Goal: Transaction & Acquisition: Purchase product/service

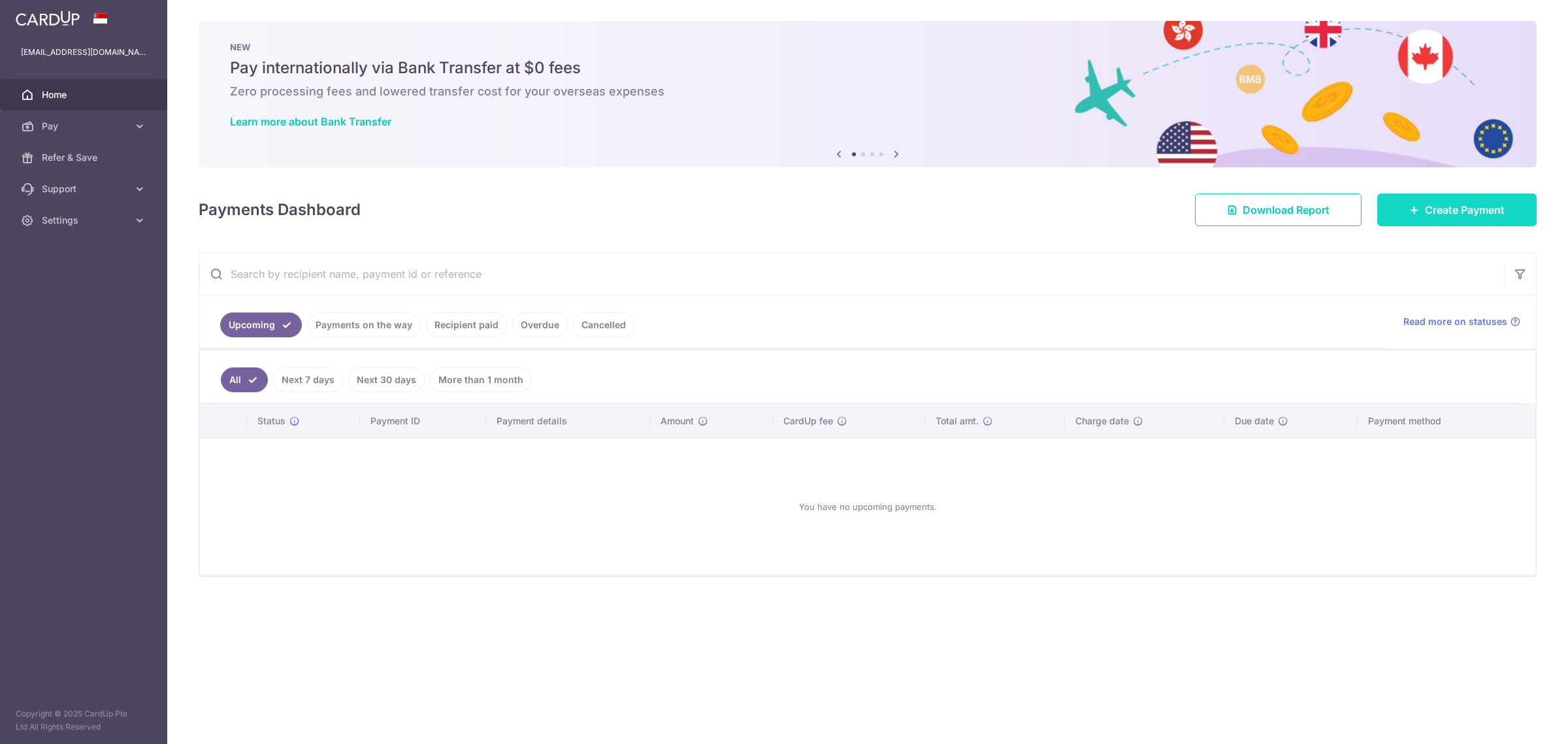
click at [1461, 204] on span "Create Payment" at bounding box center [1465, 209] width 80 height 15
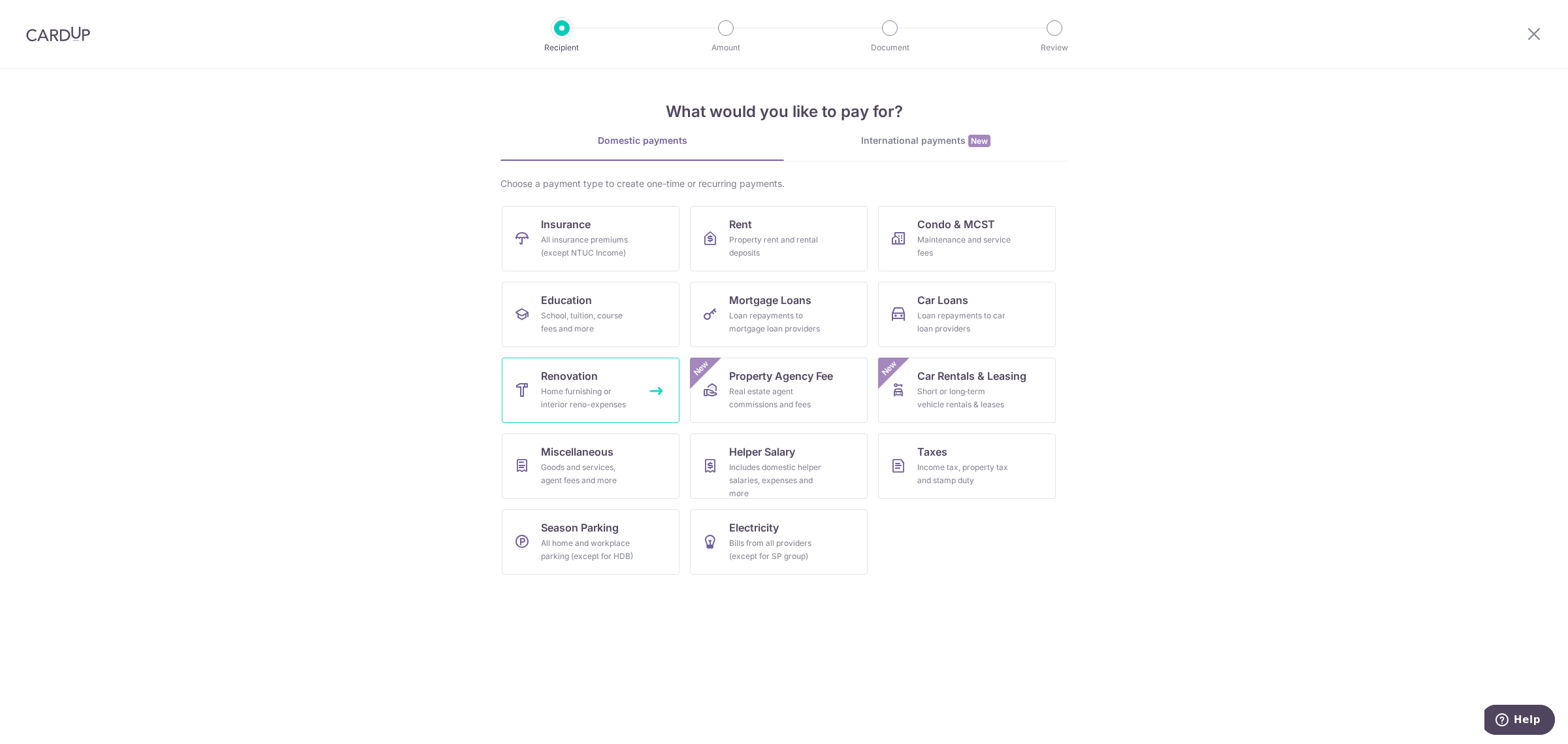
click at [621, 396] on div "Home furnishing or interior reno-expenses" at bounding box center [588, 398] width 94 height 26
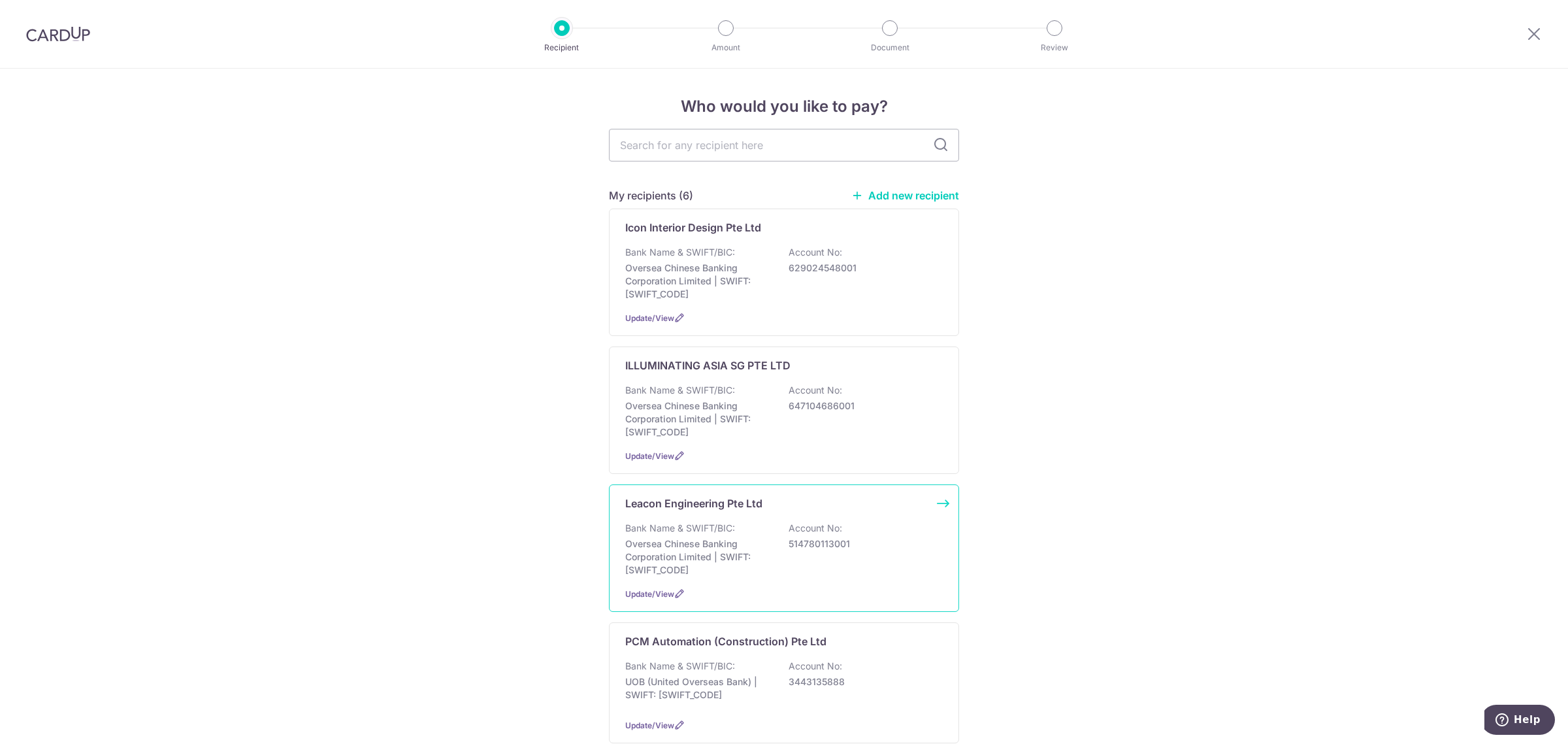
click at [735, 585] on div "Leacon Engineering Pte Ltd Bank Name & SWIFT/BIC: Oversea Chinese Banking Corpo…" at bounding box center [784, 548] width 350 height 127
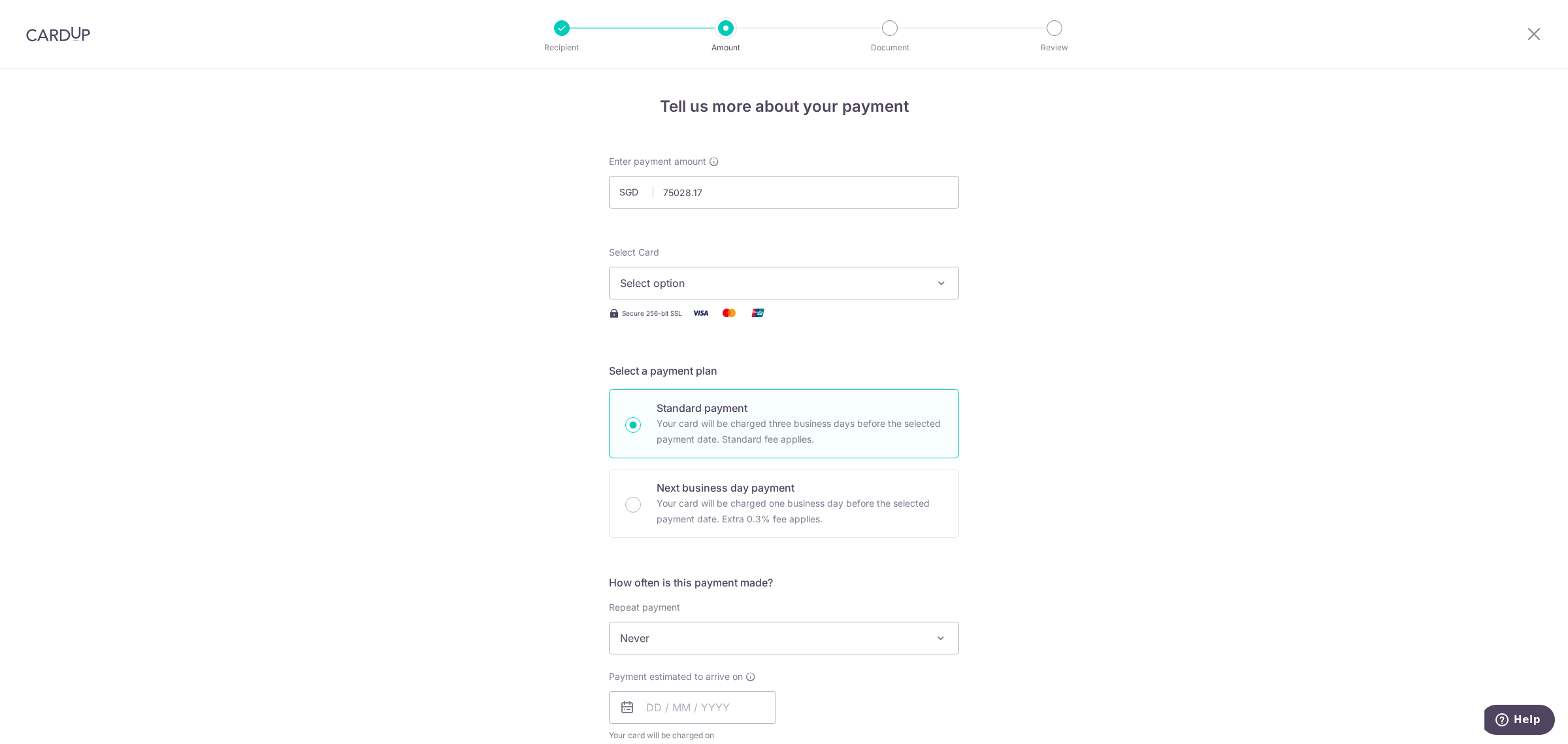
type input "75,028.17"
drag, startPoint x: 1109, startPoint y: 191, endPoint x: 1057, endPoint y: 213, distance: 56.5
click at [1109, 191] on div "Tell us more about your payment Enter payment amount SGD 75,028.17 75028.17 Sel…" at bounding box center [784, 703] width 1568 height 1270
click at [770, 283] on span "Select option" at bounding box center [773, 282] width 304 height 15
click at [778, 372] on span "**** 6765" at bounding box center [784, 376] width 328 height 15
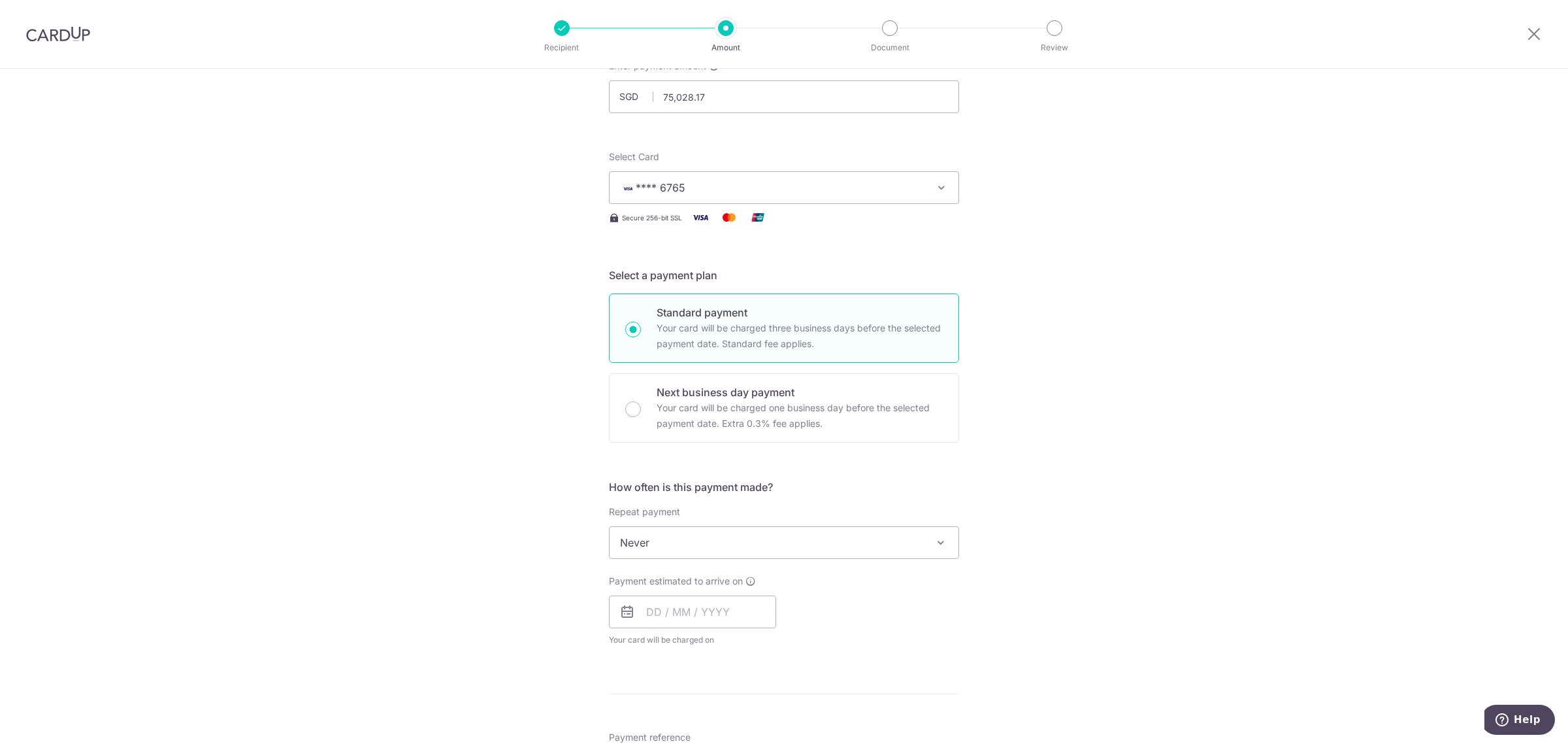
scroll to position [245, 0]
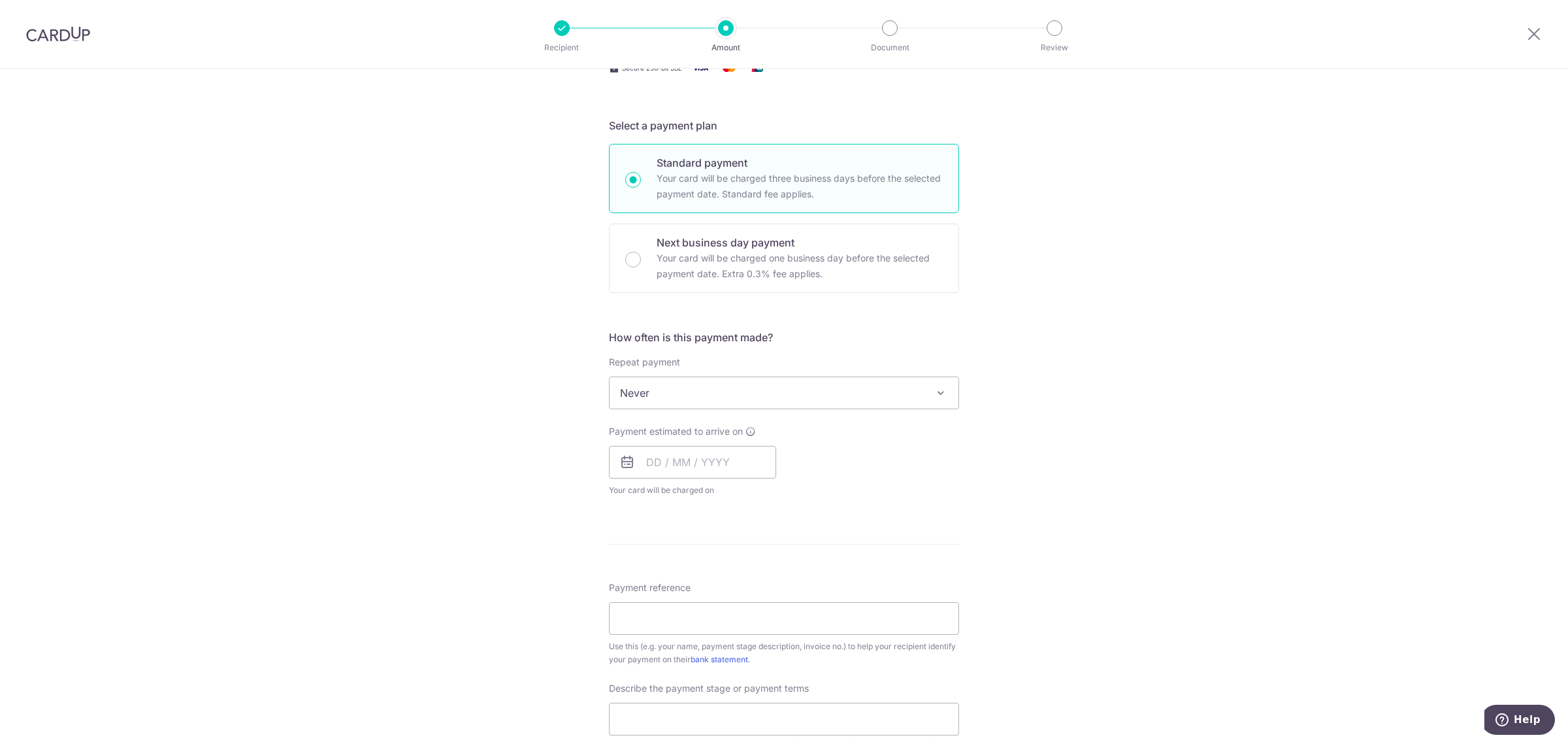
click at [868, 384] on span "Never" at bounding box center [784, 392] width 349 height 32
click at [716, 468] on input "text" at bounding box center [692, 462] width 167 height 33
click at [704, 609] on link "17" at bounding box center [714, 606] width 21 height 21
type input "[DATE]"
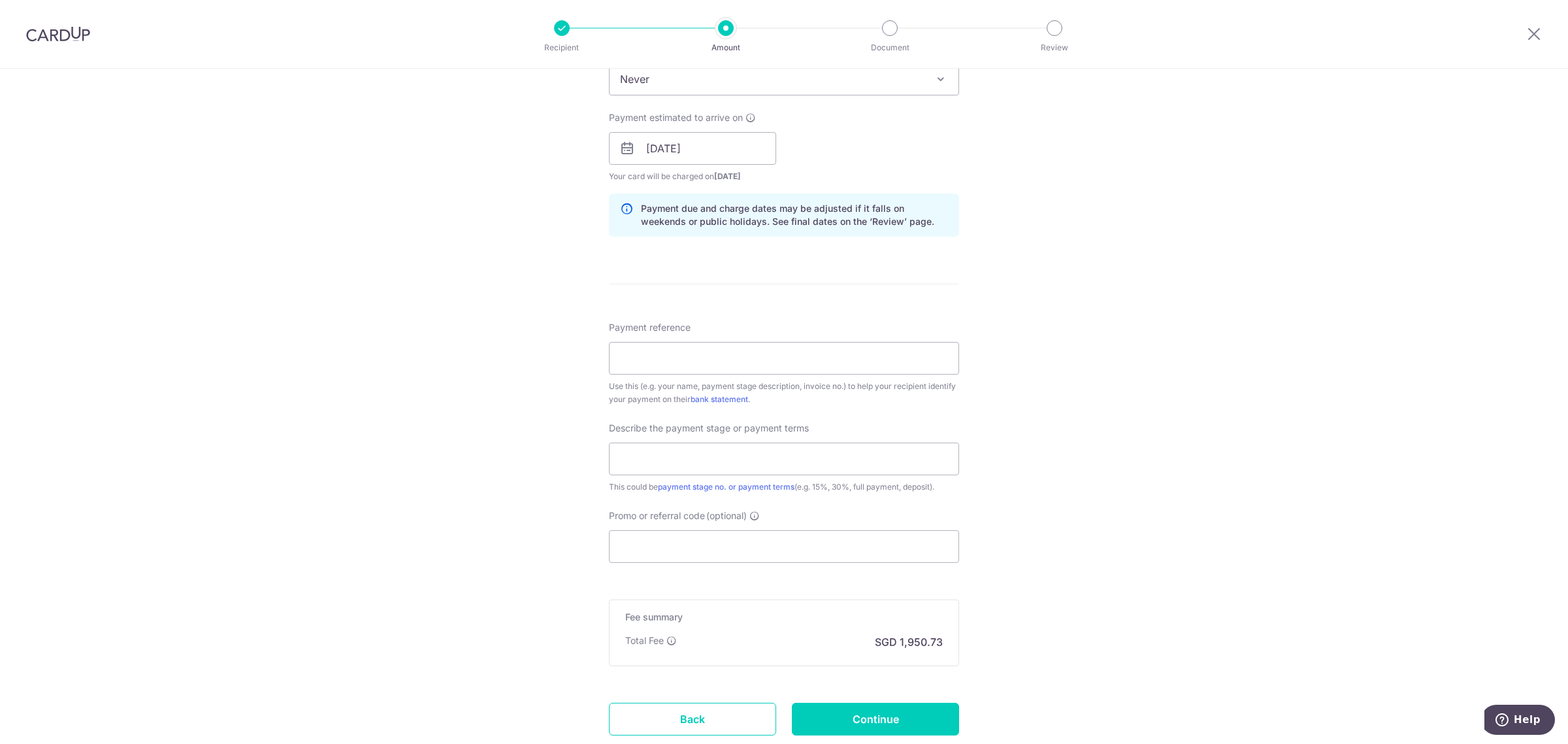
scroll to position [572, 0]
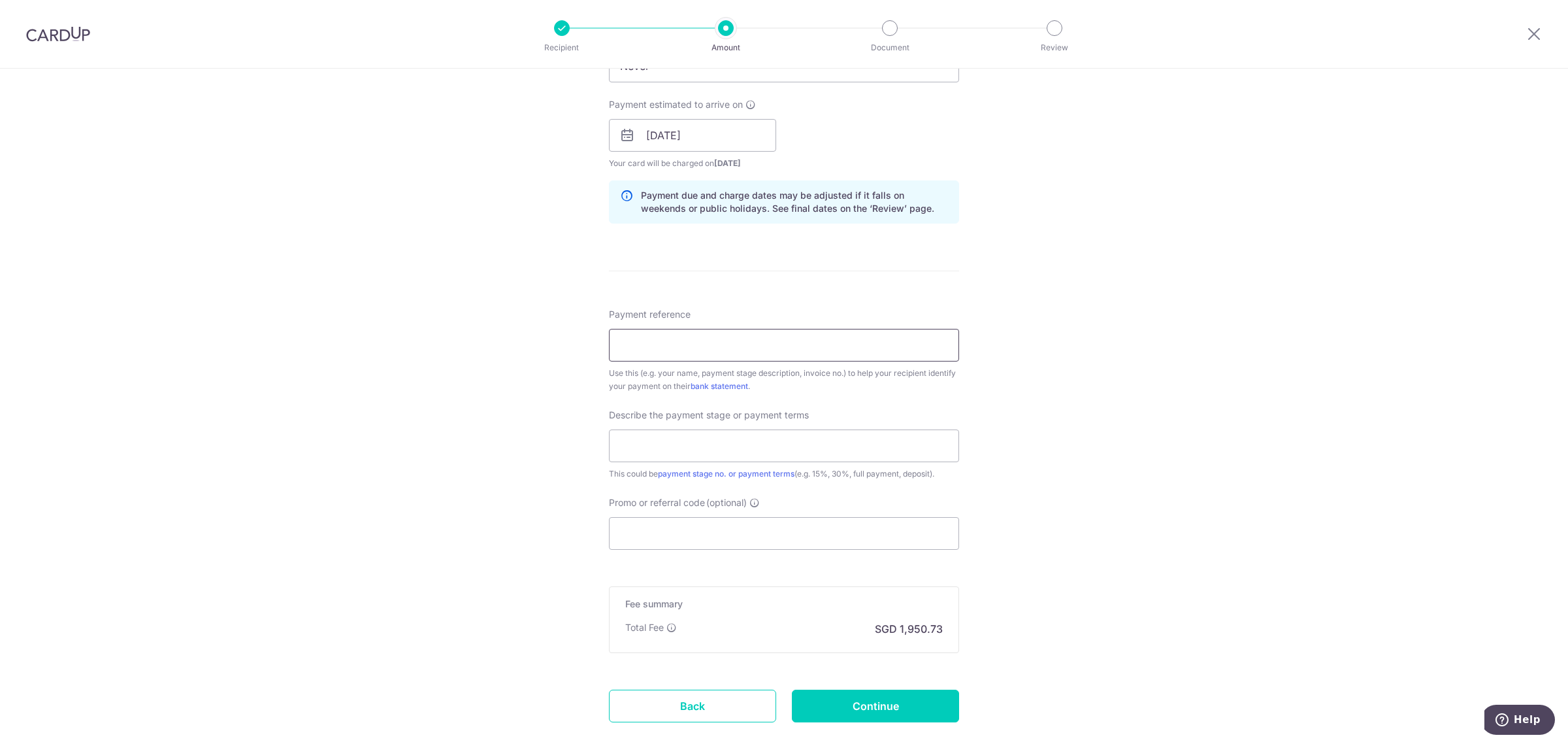
click at [871, 353] on input "Payment reference" at bounding box center [784, 345] width 350 height 33
click at [771, 343] on input "Payment reference" at bounding box center [784, 345] width 350 height 33
type input "LE-468"
click at [798, 447] on input "text" at bounding box center [784, 445] width 350 height 33
type input "Part 12 payment"
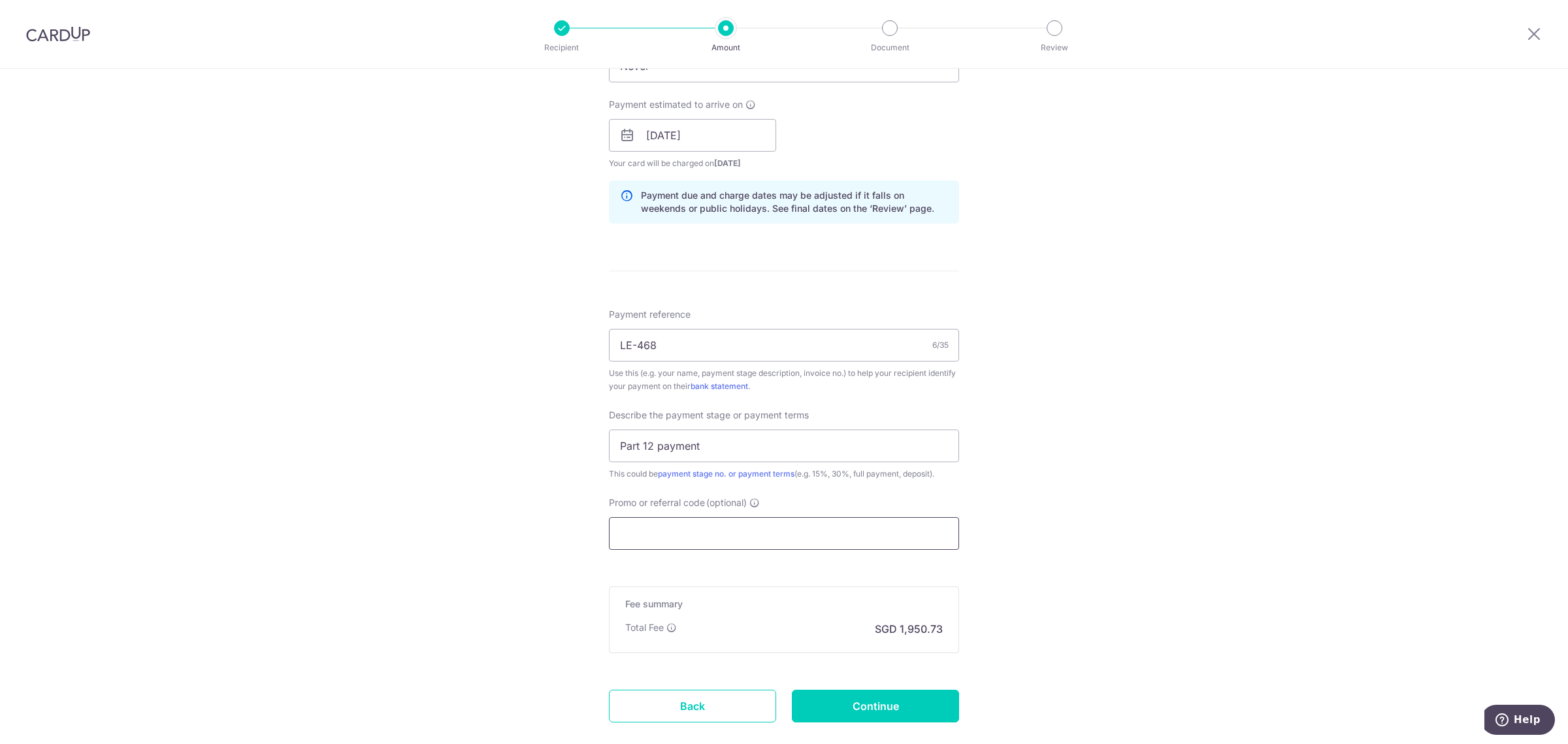
click at [807, 521] on input "Promo or referral code (optional)" at bounding box center [784, 533] width 350 height 33
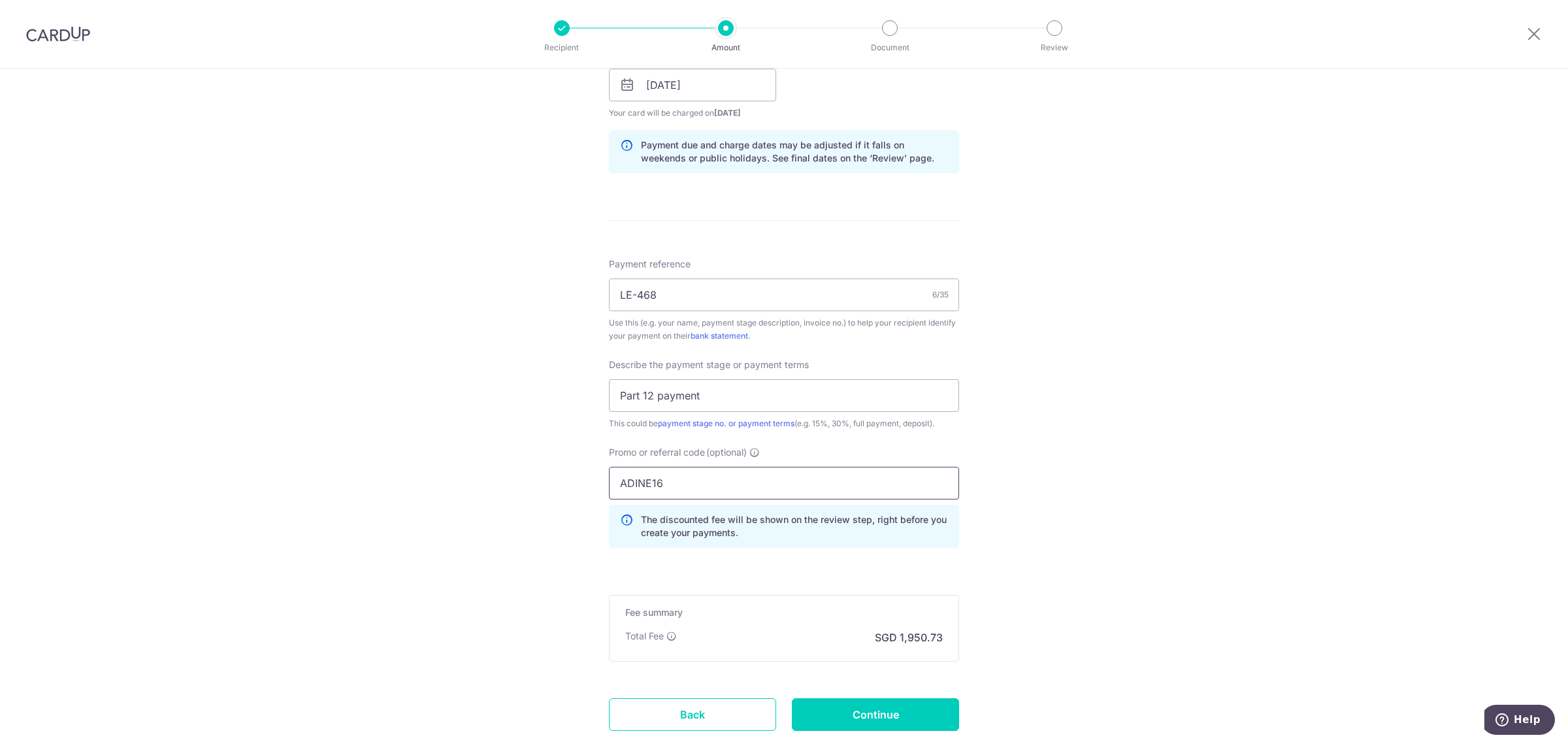
scroll to position [709, 0]
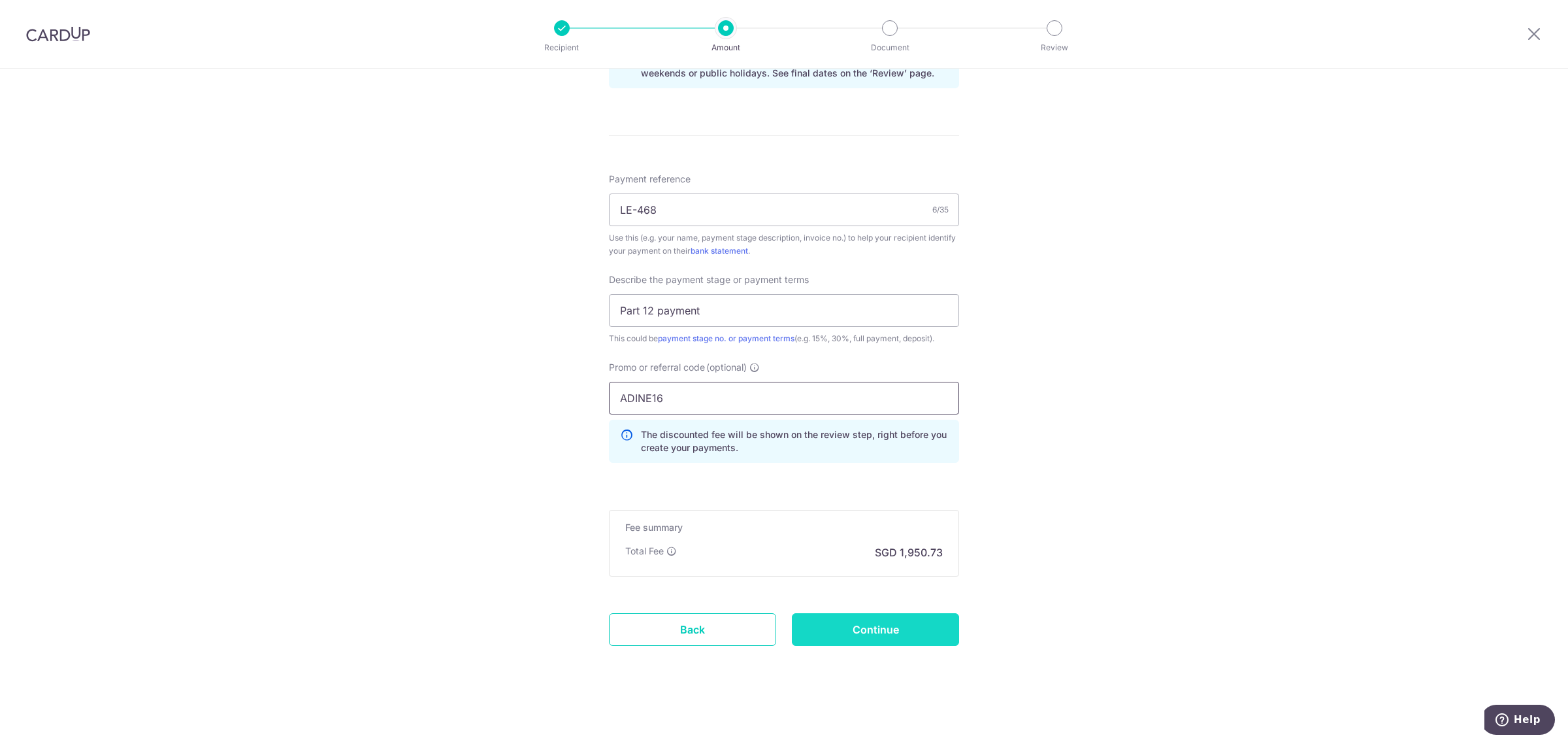
type input "ADINE16"
click at [892, 634] on input "Continue" at bounding box center [875, 629] width 167 height 33
type input "Create Schedule"
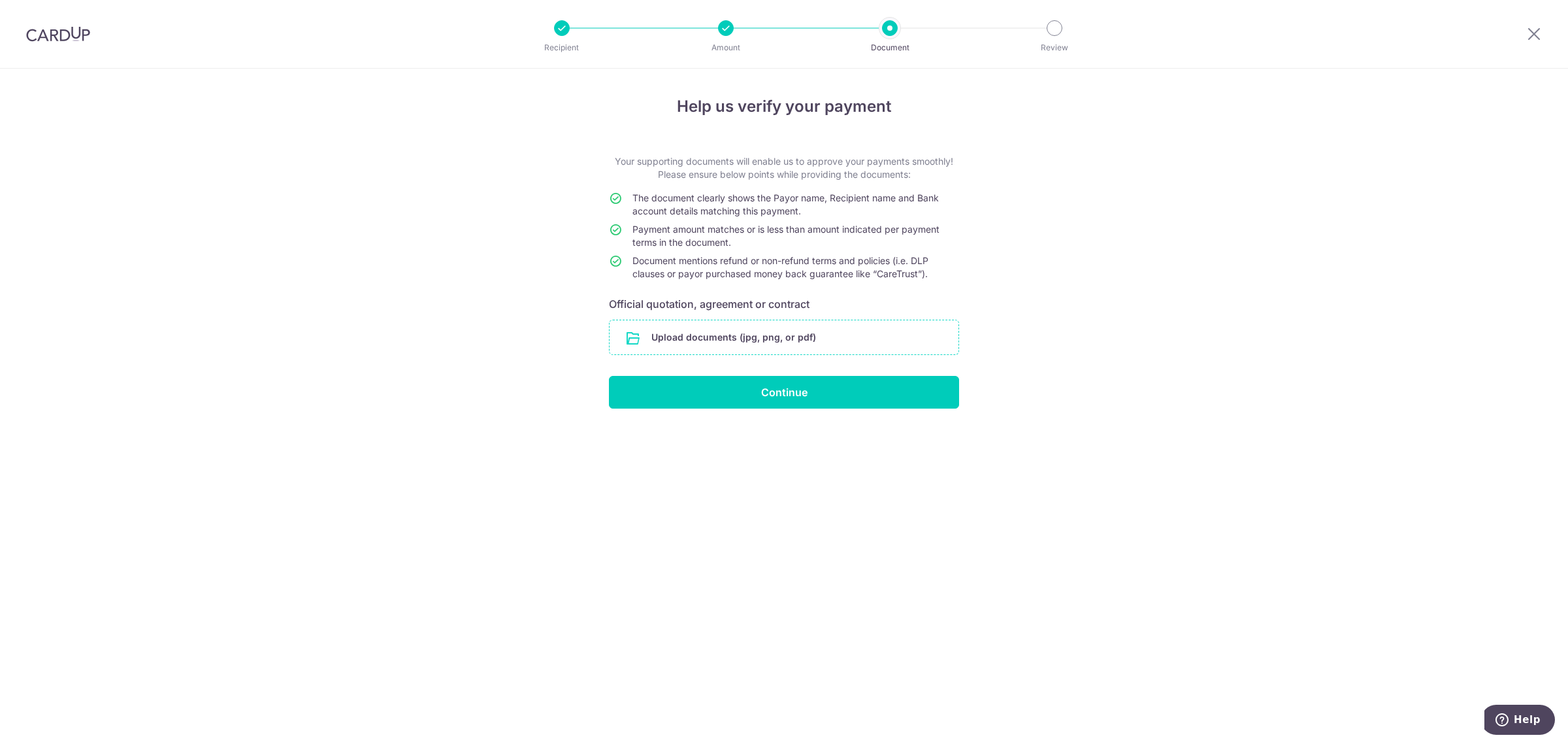
click at [844, 341] on input "file" at bounding box center [784, 337] width 349 height 34
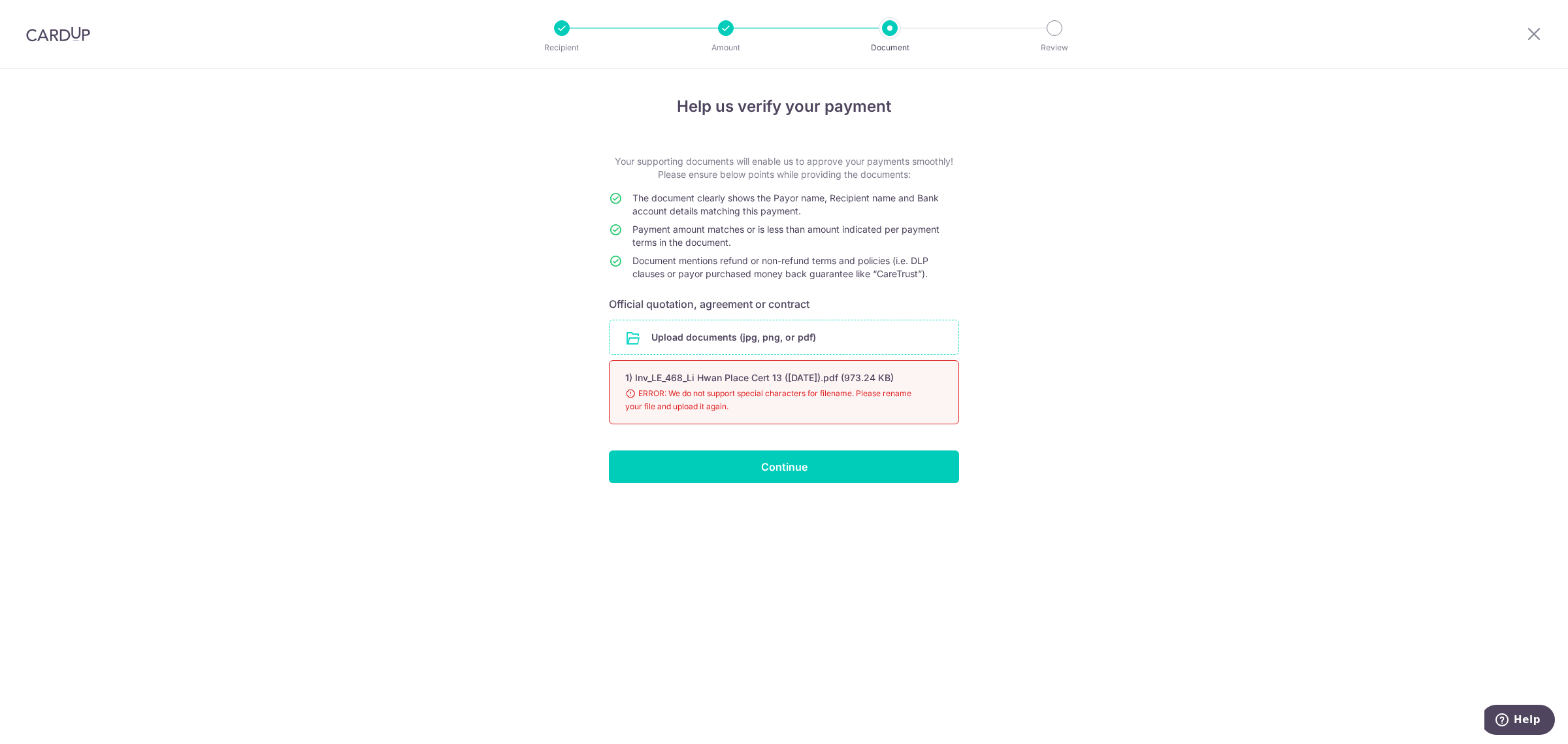
click at [821, 333] on input "file" at bounding box center [784, 337] width 349 height 34
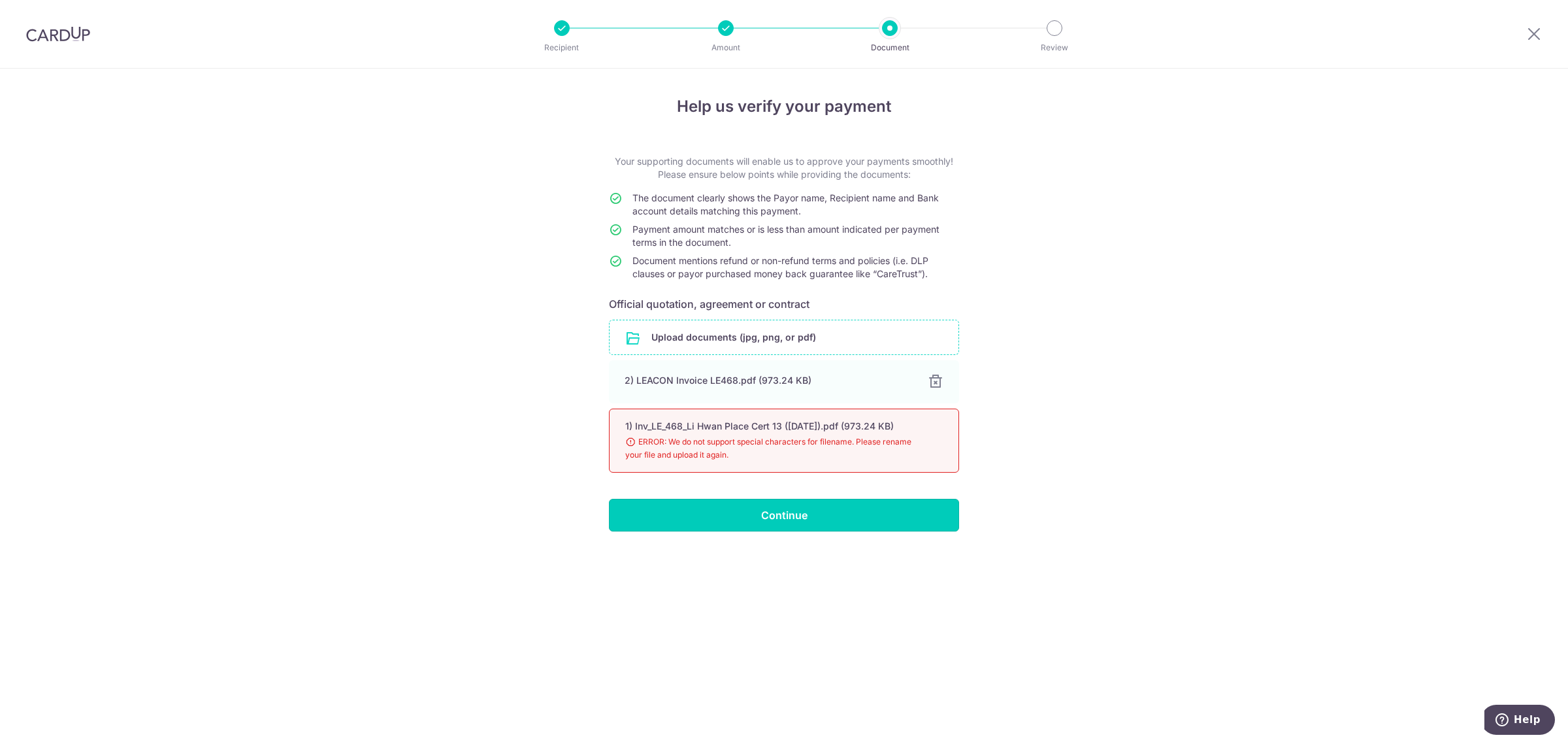
click at [871, 520] on input "Continue" at bounding box center [784, 515] width 350 height 33
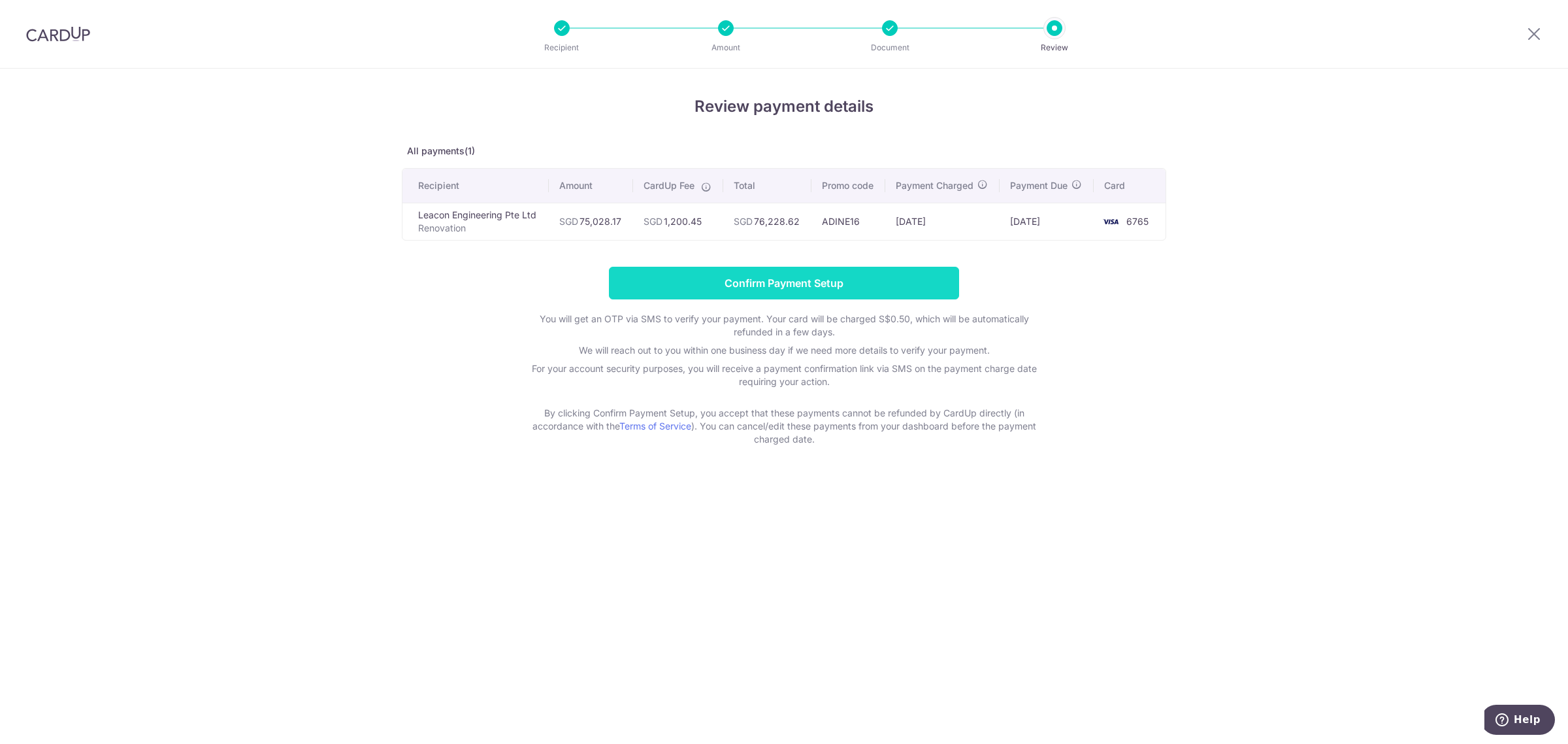
click at [877, 286] on input "Confirm Payment Setup" at bounding box center [784, 282] width 350 height 33
